Goal: Book appointment/travel/reservation

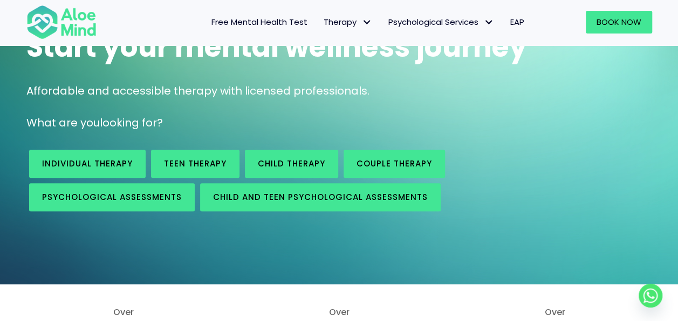
scroll to position [54, 0]
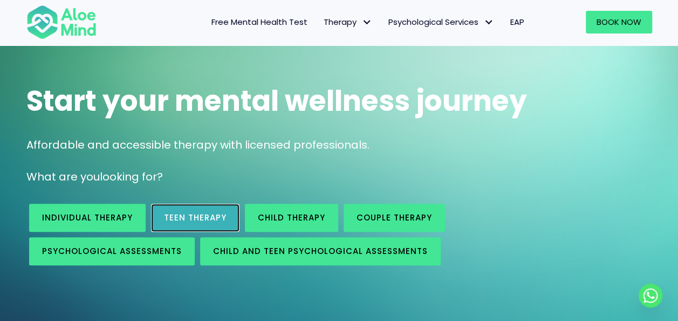
click at [191, 218] on span "Teen Therapy" at bounding box center [195, 217] width 63 height 11
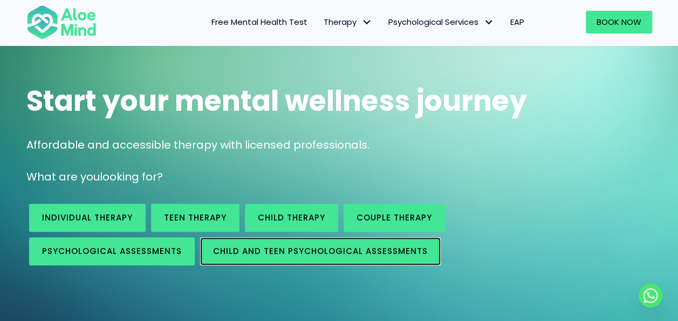
scroll to position [108, 0]
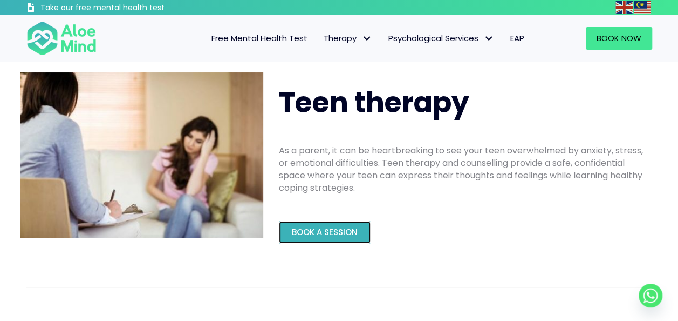
click at [318, 221] on div "Book a Session" at bounding box center [462, 232] width 367 height 23
click at [331, 227] on span "Book a Session" at bounding box center [325, 231] width 66 height 11
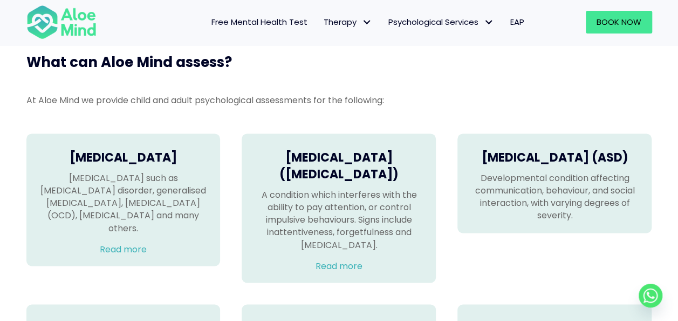
scroll to position [648, 0]
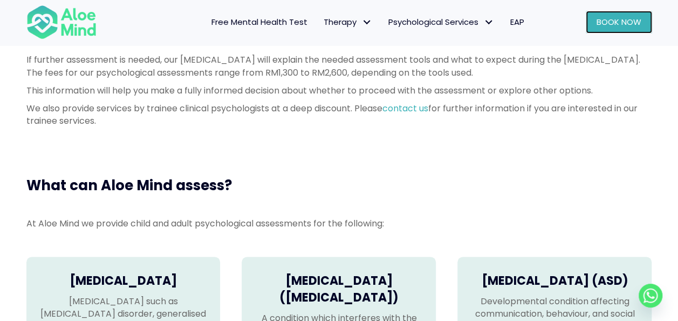
click at [624, 21] on span "Book Now" at bounding box center [619, 21] width 45 height 11
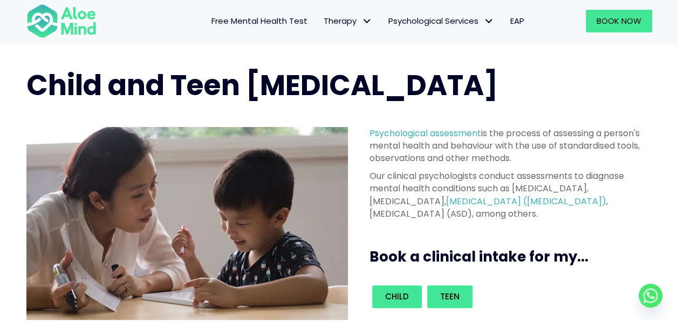
scroll to position [0, 0]
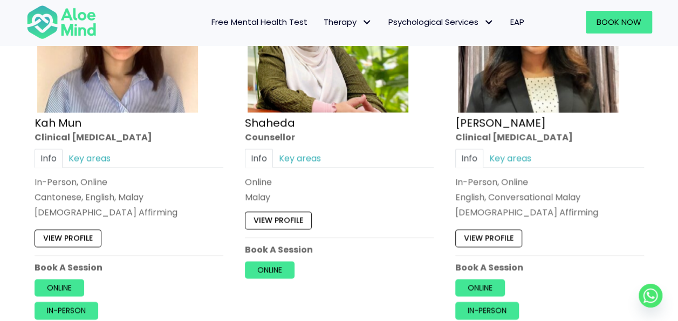
scroll to position [972, 0]
